Goal: Check status: Check status

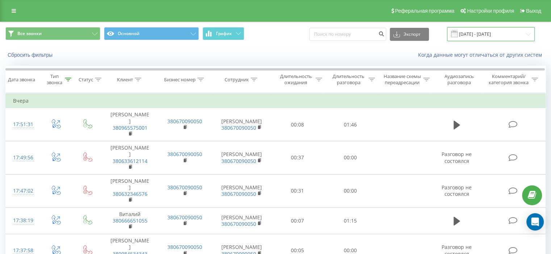
click at [488, 34] on input "18.08.2025 - 18.08.2025" at bounding box center [491, 34] width 88 height 14
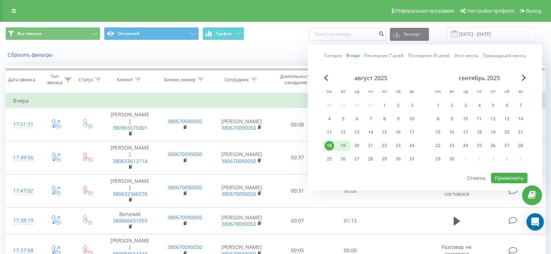
click at [345, 144] on div "19" at bounding box center [342, 145] width 9 height 9
drag, startPoint x: 501, startPoint y: 176, endPoint x: 394, endPoint y: 123, distance: 119.5
click at [502, 176] on button "Применить" at bounding box center [508, 178] width 37 height 10
type input "[DATE] - [DATE]"
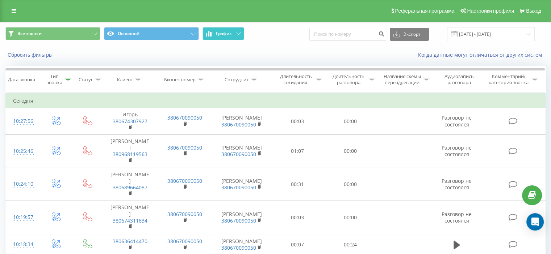
click at [240, 38] on button "График" at bounding box center [223, 33] width 42 height 13
